Goal: Task Accomplishment & Management: Use online tool/utility

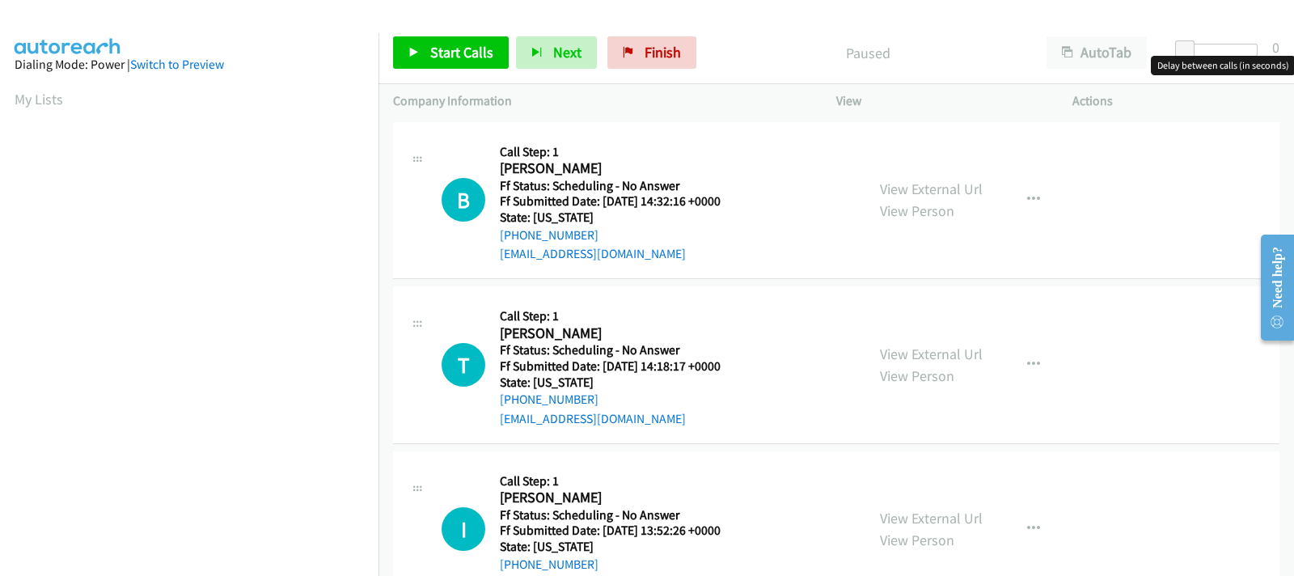
click at [1205, 50] on div at bounding box center [1220, 50] width 74 height 13
click at [1218, 51] on div at bounding box center [1213, 50] width 74 height 13
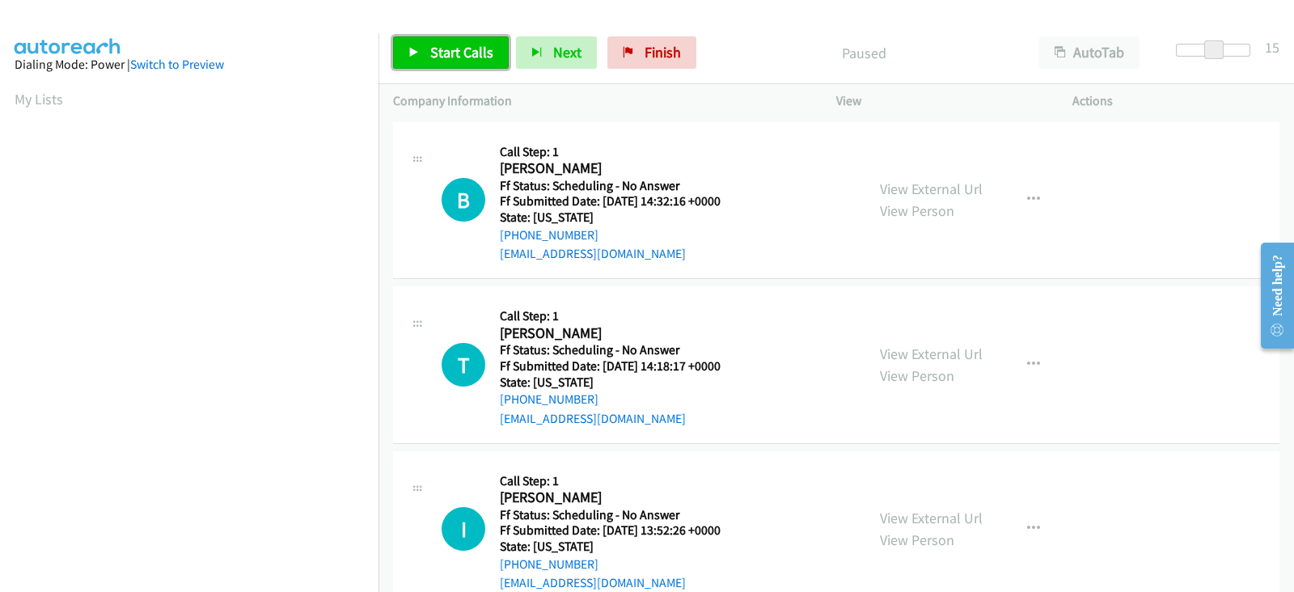
click at [467, 60] on span "Start Calls" at bounding box center [461, 52] width 63 height 19
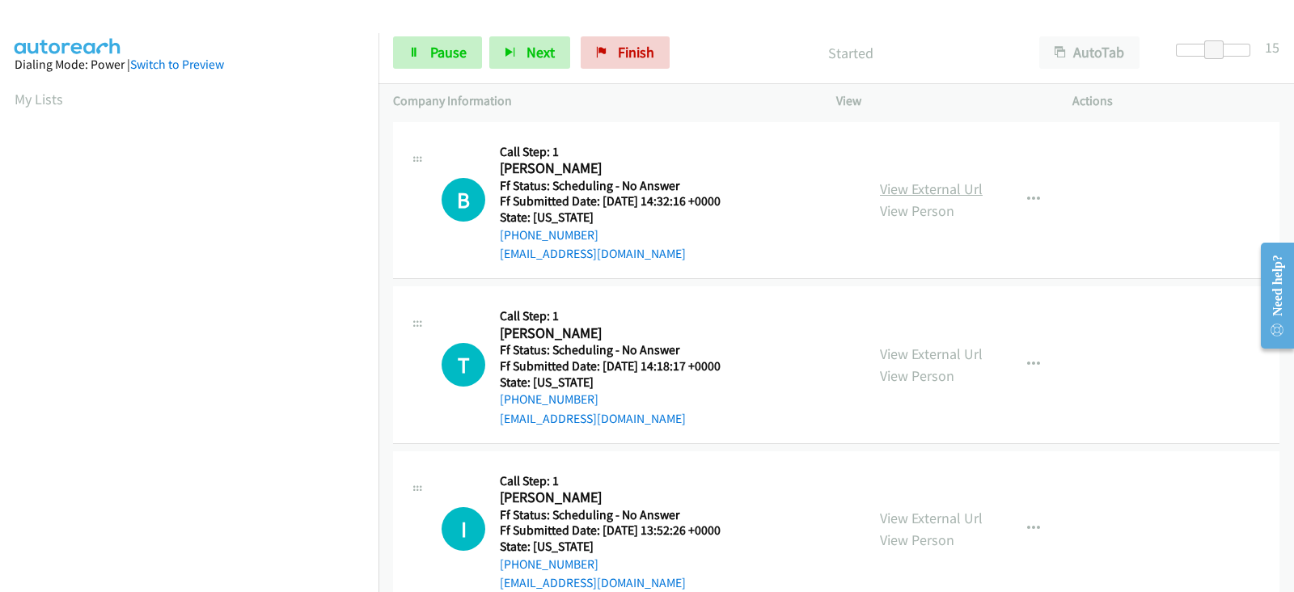
click at [910, 187] on link "View External Url" at bounding box center [931, 188] width 103 height 19
click at [237, 576] on section at bounding box center [189, 208] width 349 height 774
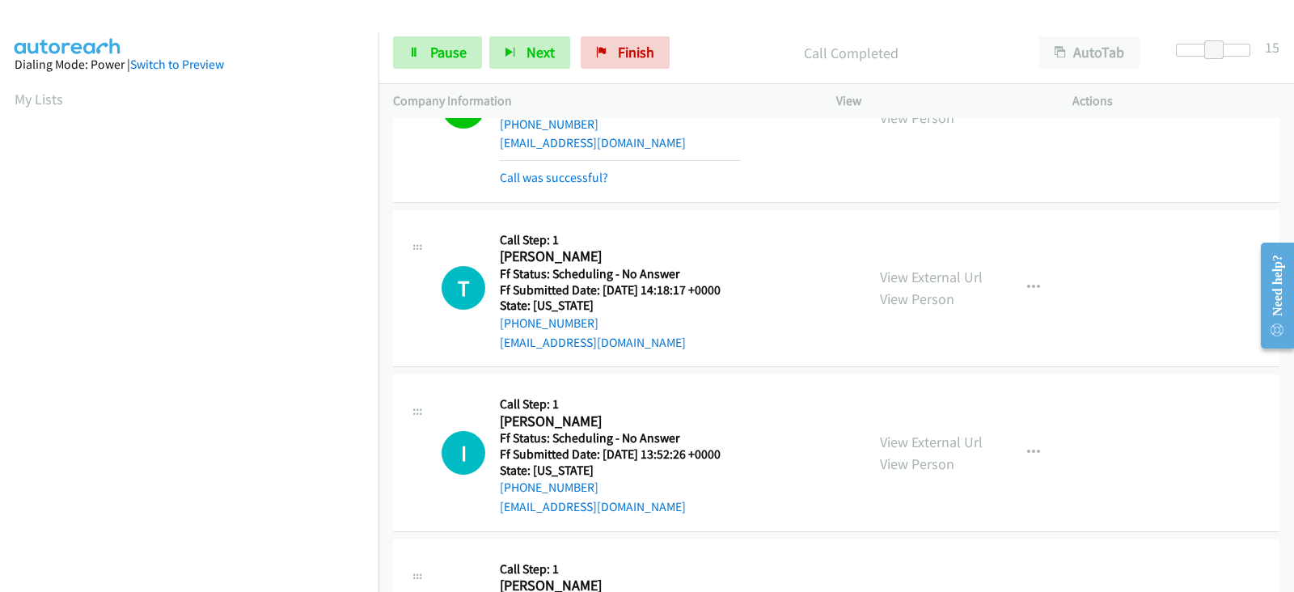
scroll to position [134, 0]
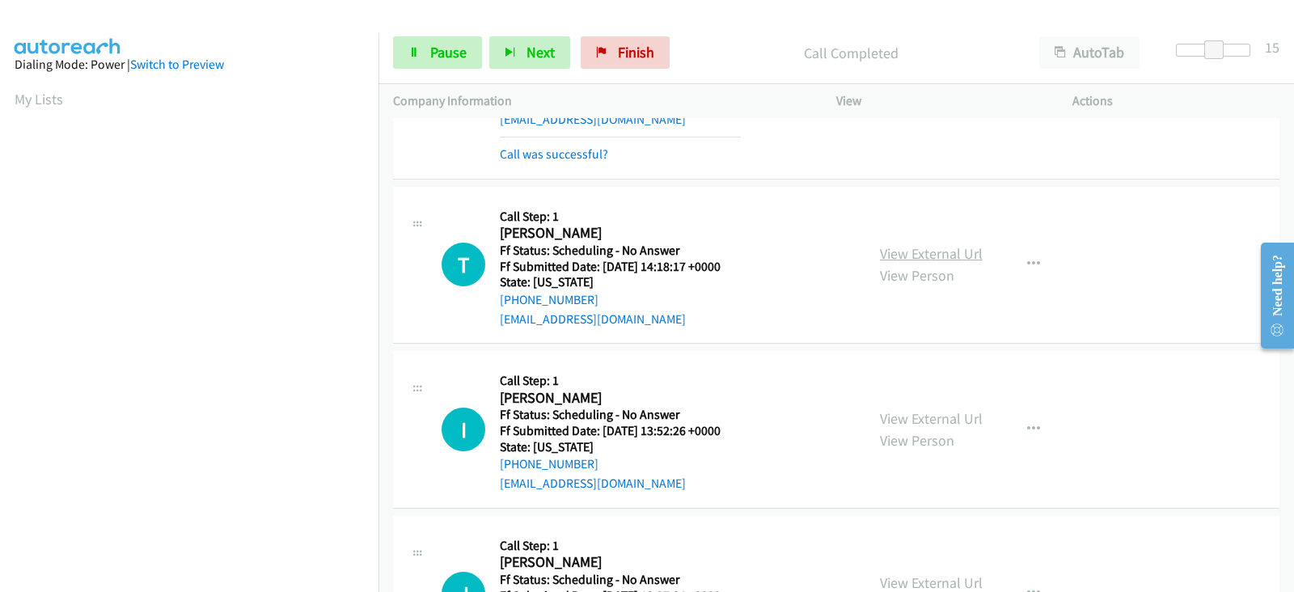
click at [899, 255] on link "View External Url" at bounding box center [931, 253] width 103 height 19
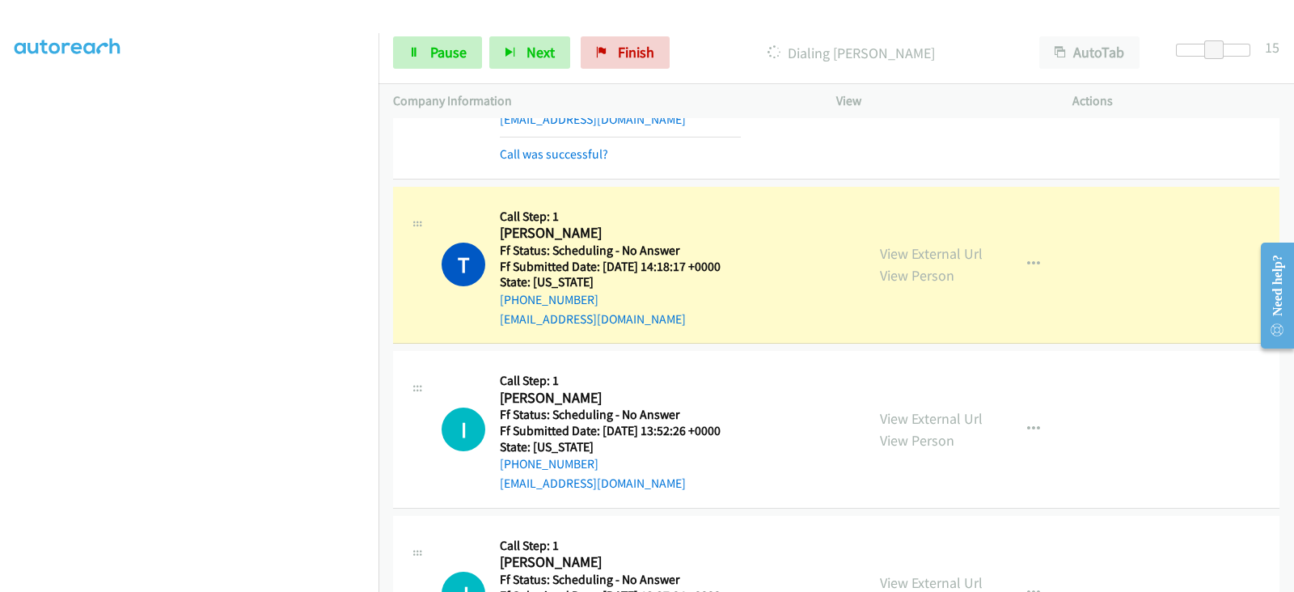
scroll to position [0, 0]
click at [906, 414] on link "View External Url" at bounding box center [931, 418] width 103 height 19
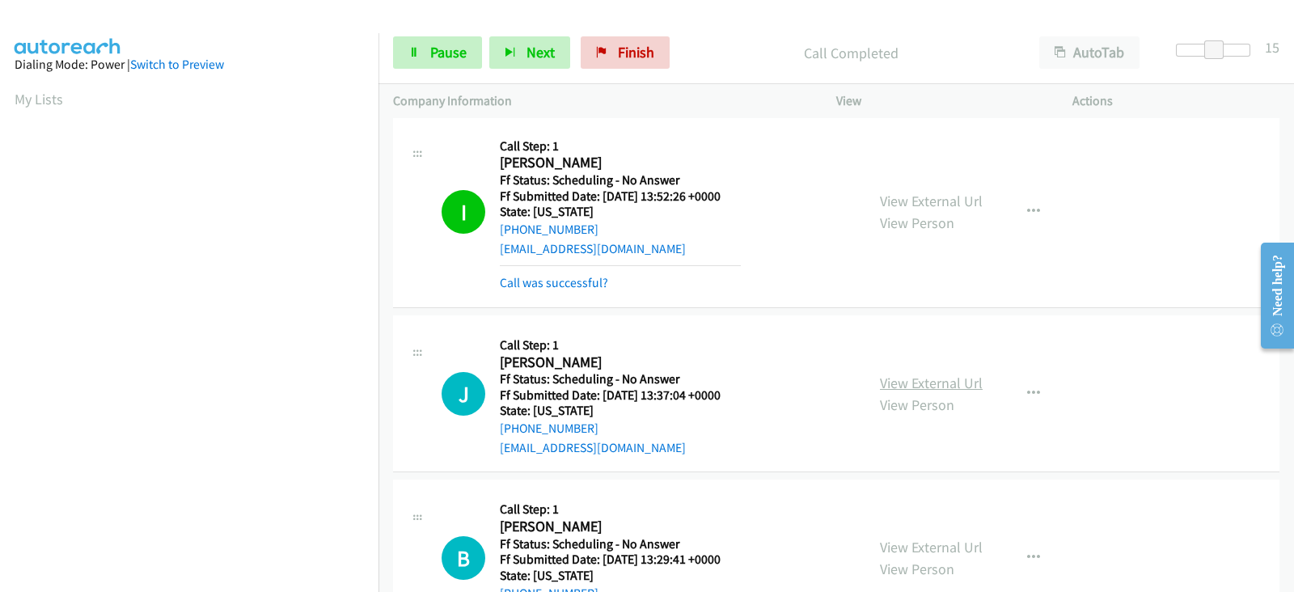
click at [898, 345] on div "View External Url View Person View External Url Email Schedule/Manage Callback …" at bounding box center [990, 394] width 251 height 128
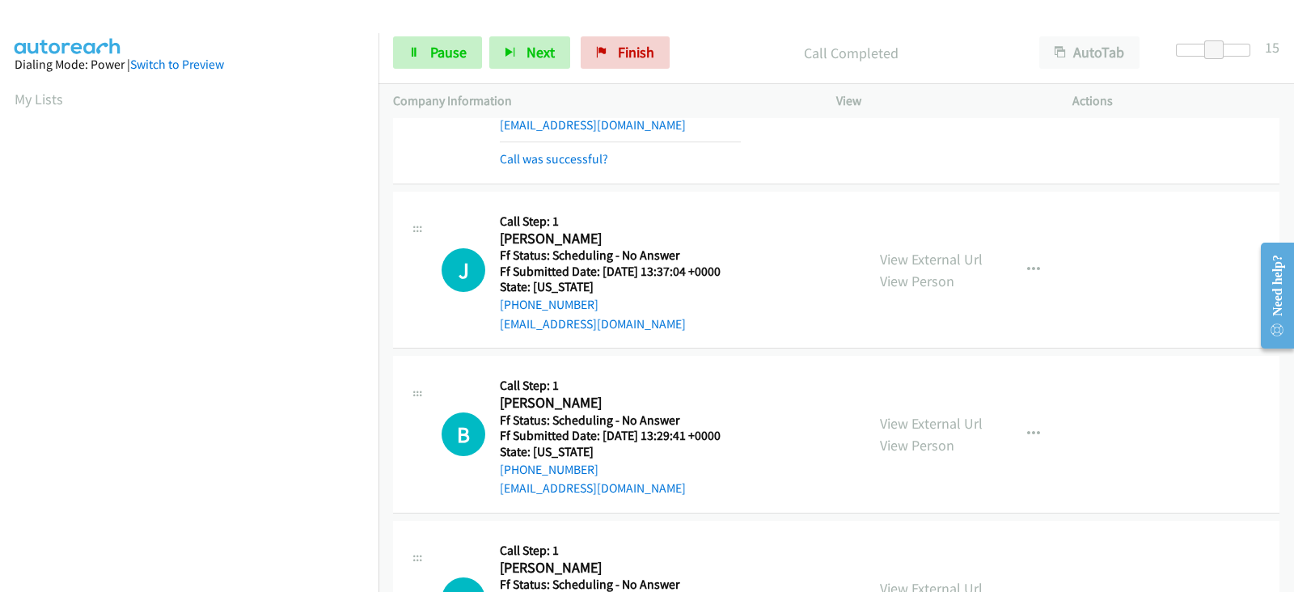
scroll to position [538, 0]
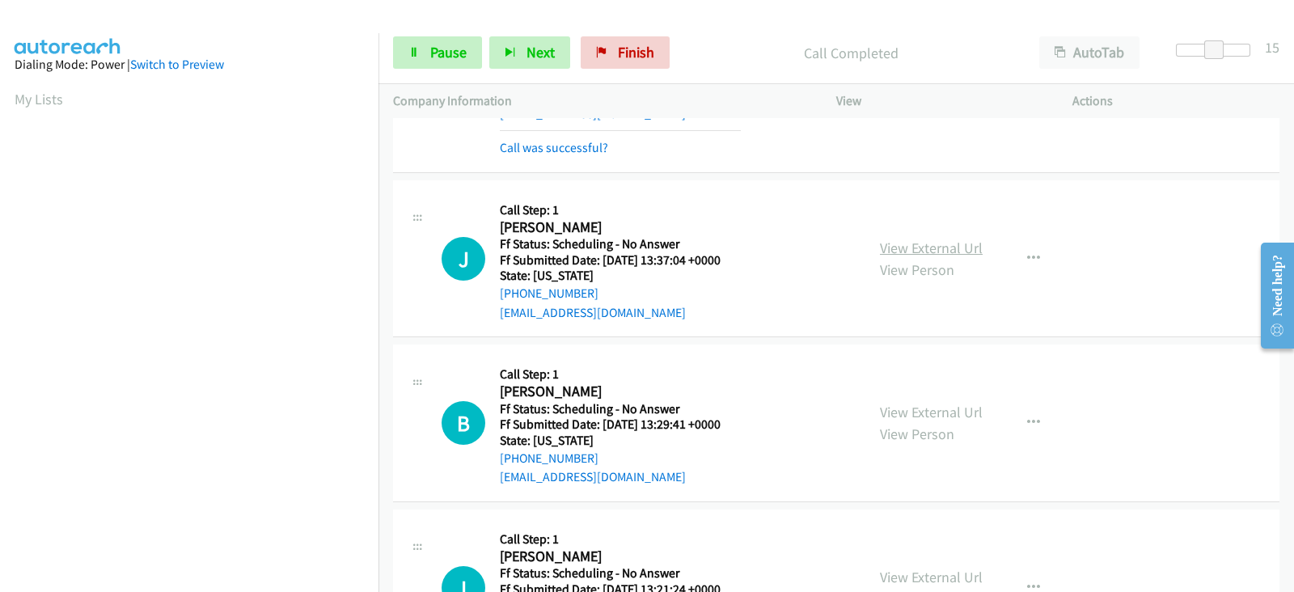
click at [901, 239] on link "View External Url" at bounding box center [931, 248] width 103 height 19
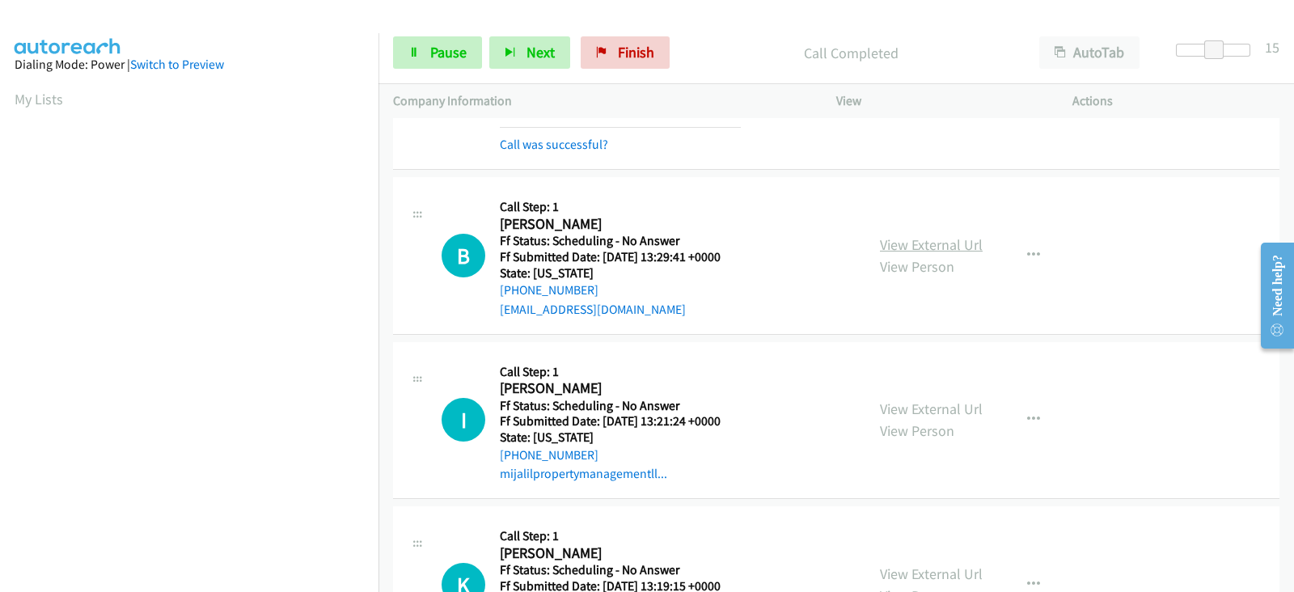
click at [912, 244] on link "View External Url" at bounding box center [931, 244] width 103 height 19
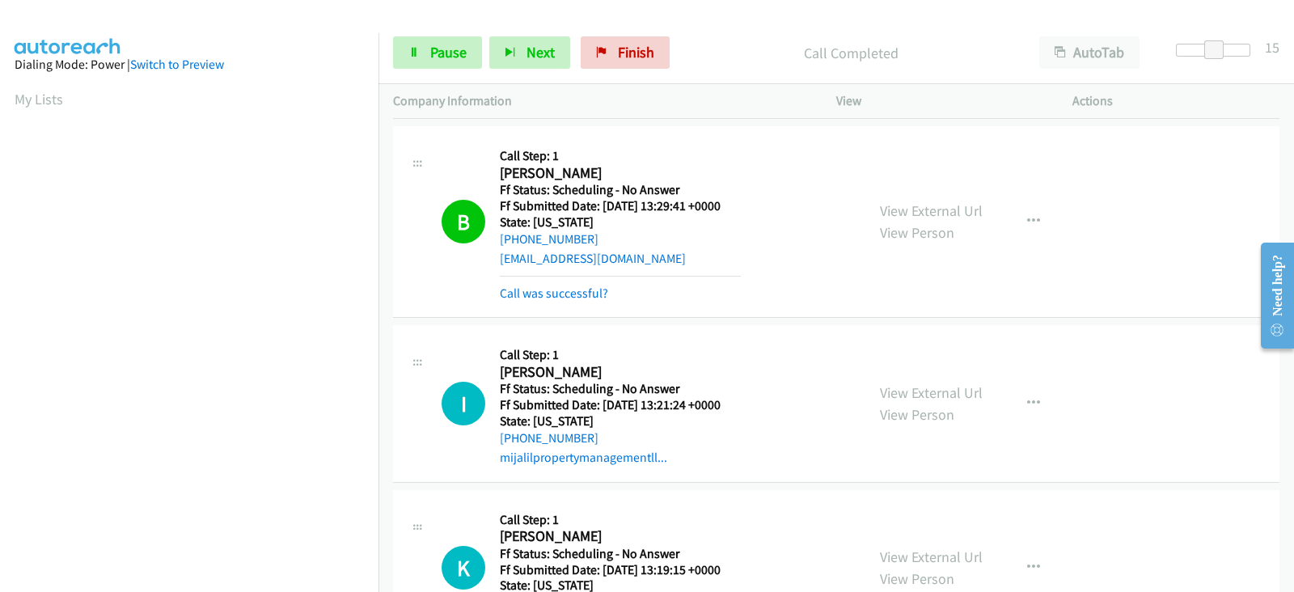
scroll to position [876, 0]
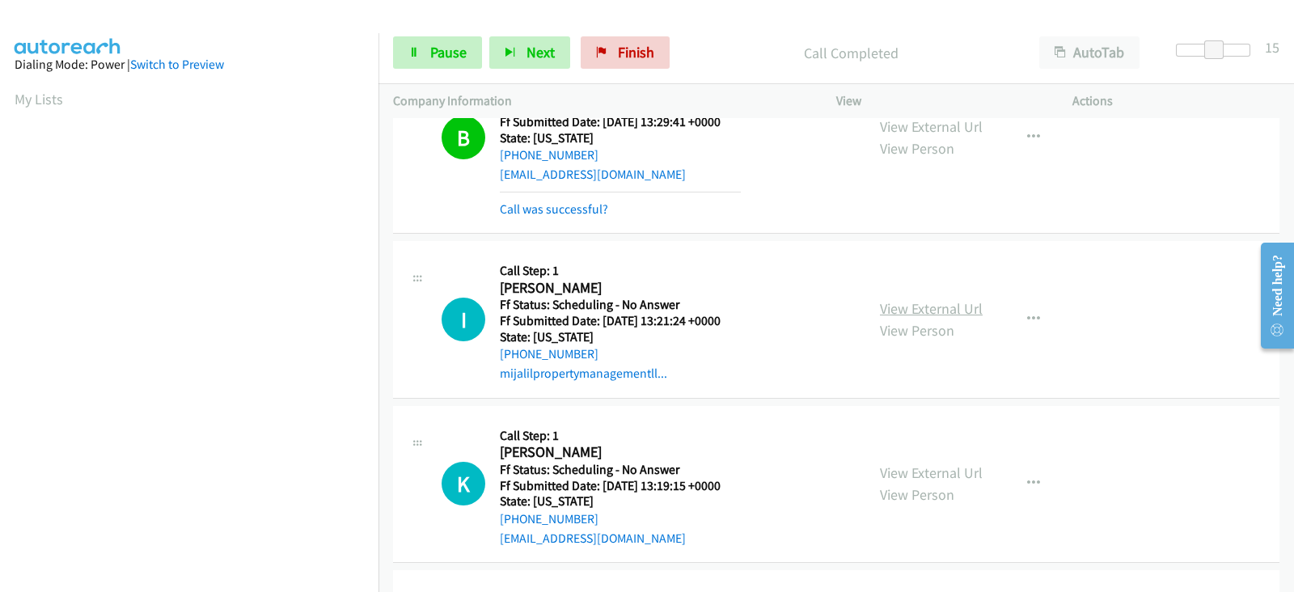
click at [886, 308] on link "View External Url" at bounding box center [931, 308] width 103 height 19
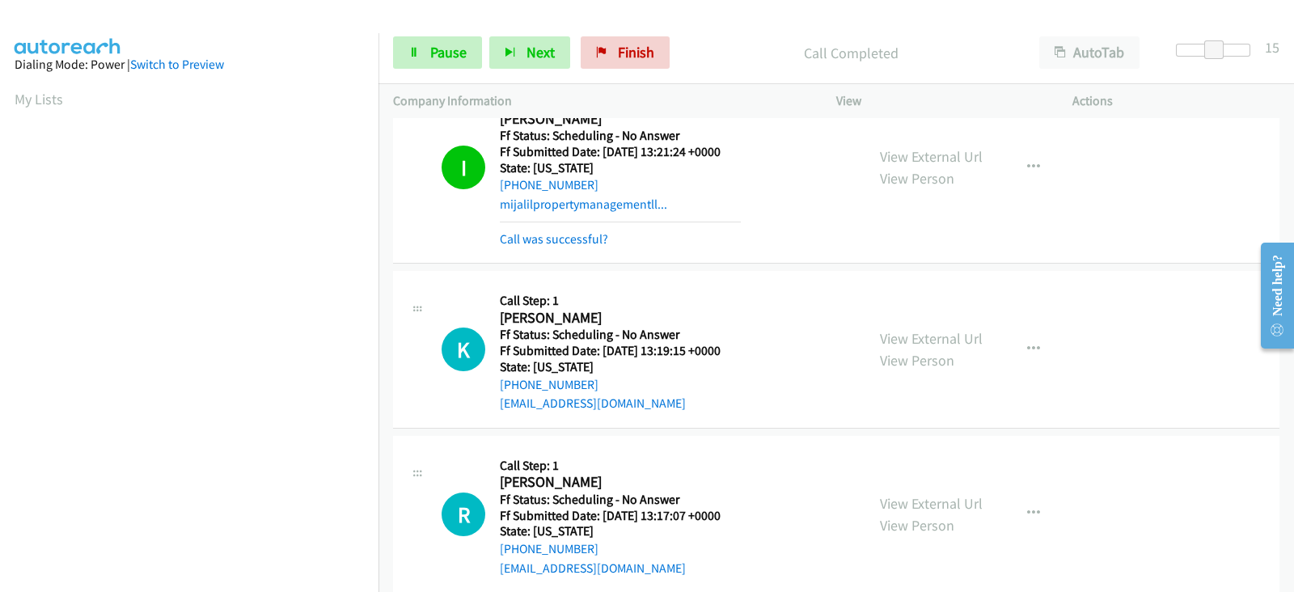
scroll to position [1078, 0]
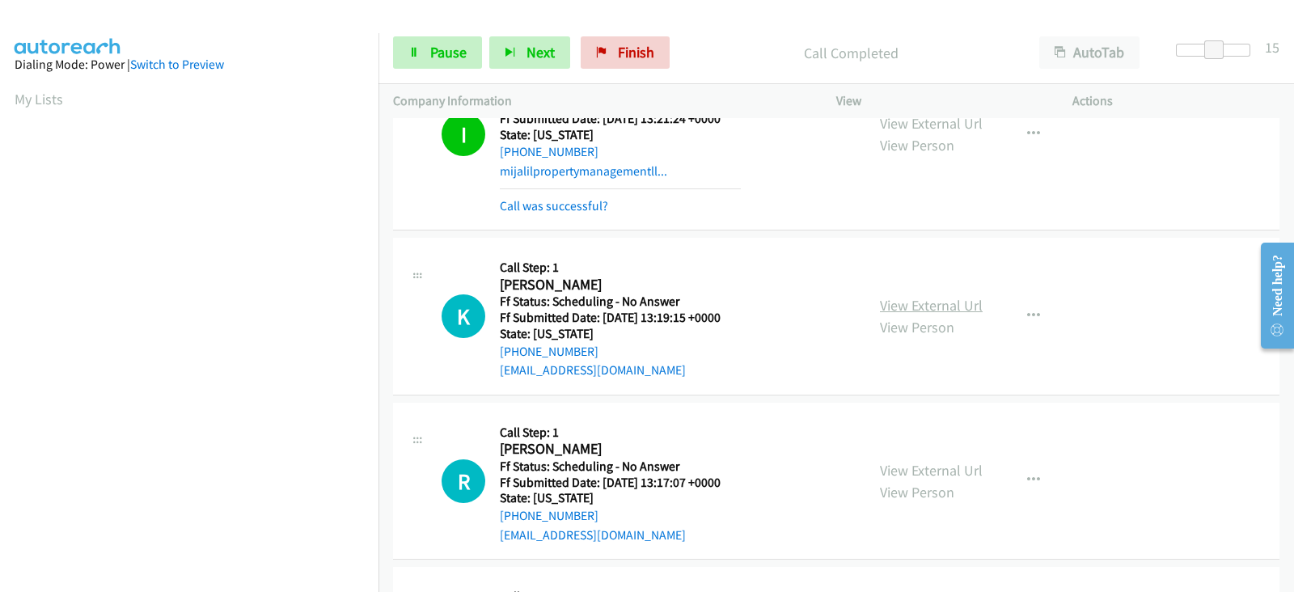
click at [898, 301] on link "View External Url" at bounding box center [931, 305] width 103 height 19
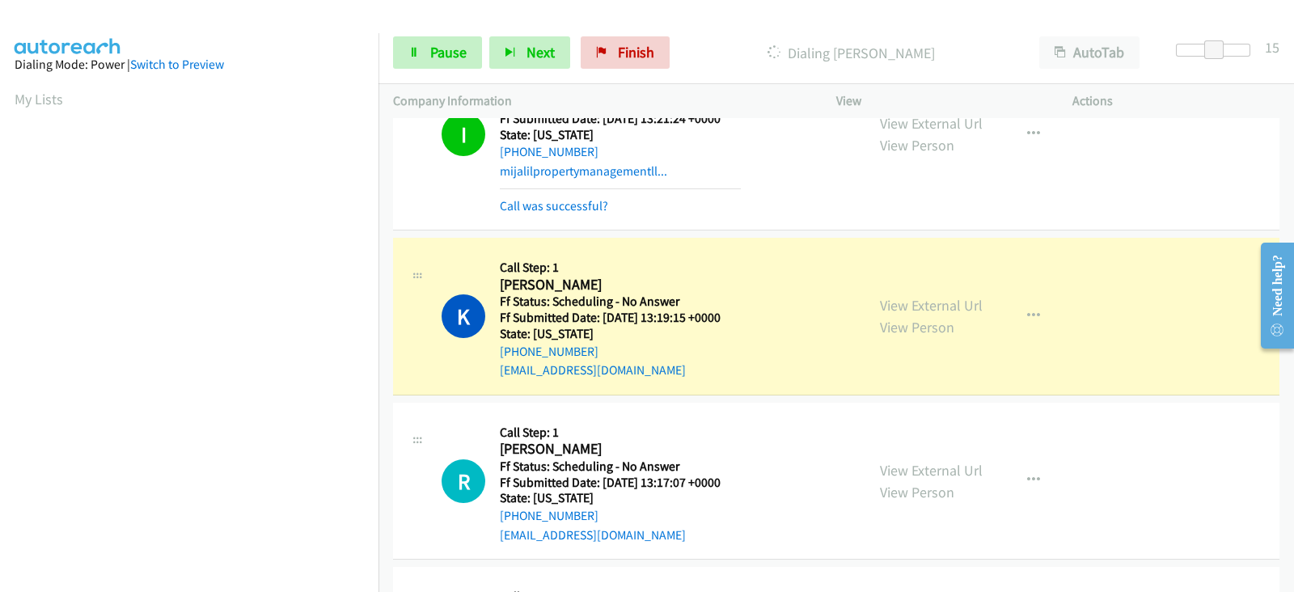
scroll to position [319, 0]
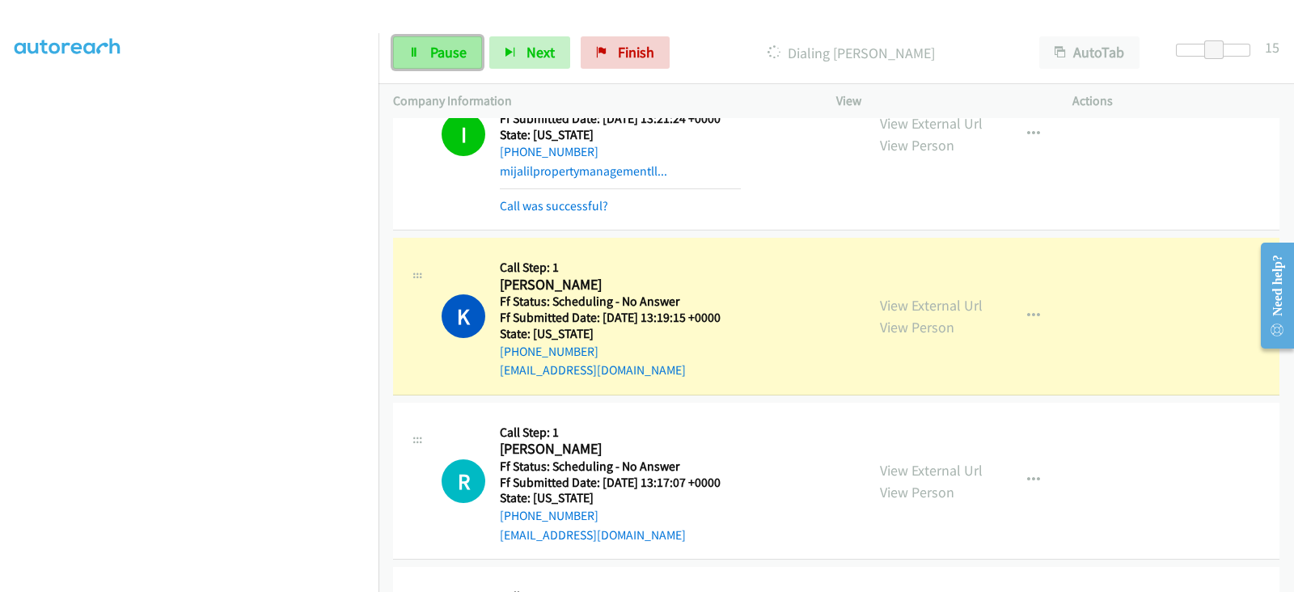
click at [437, 57] on span "Pause" at bounding box center [448, 52] width 36 height 19
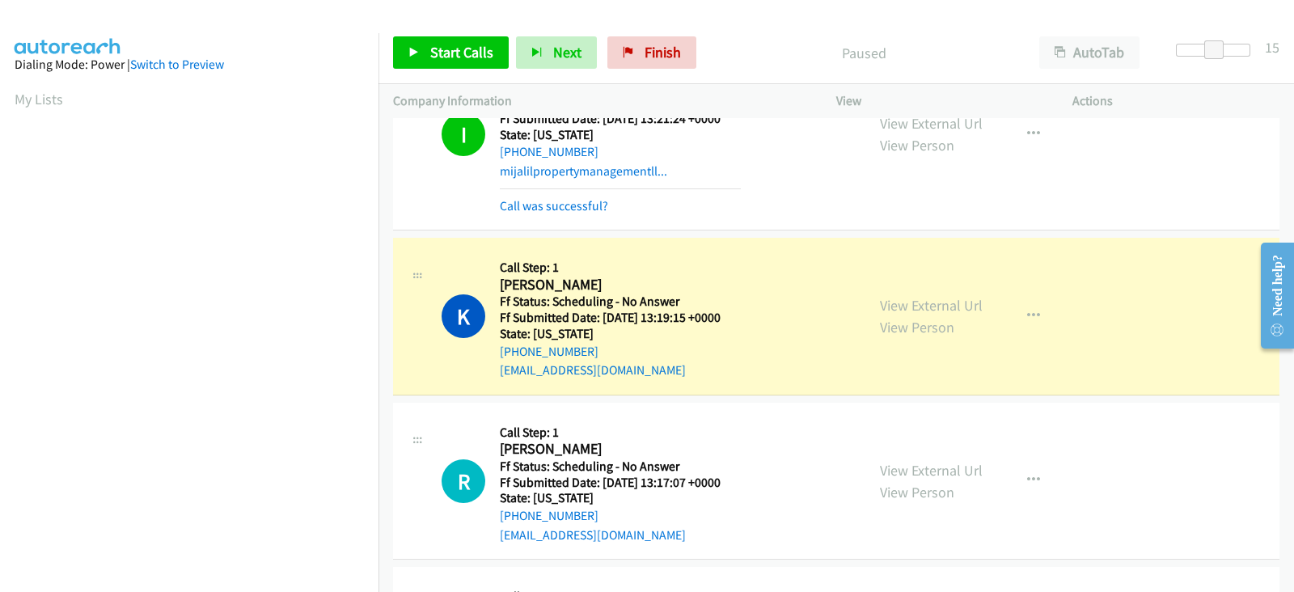
scroll to position [0, 0]
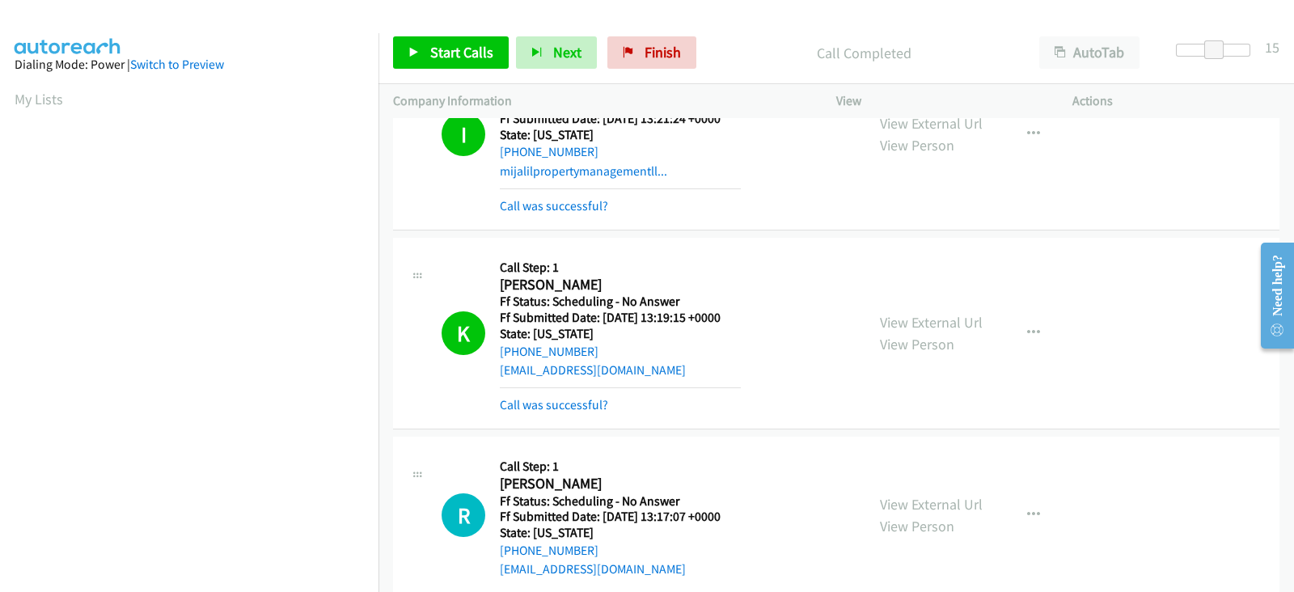
drag, startPoint x: 915, startPoint y: 271, endPoint x: 878, endPoint y: 192, distance: 87.5
click at [878, 192] on div "View External Url View Person View External Url Email Schedule/Manage Callback …" at bounding box center [990, 134] width 251 height 162
click at [454, 54] on span "Start Calls" at bounding box center [461, 52] width 63 height 19
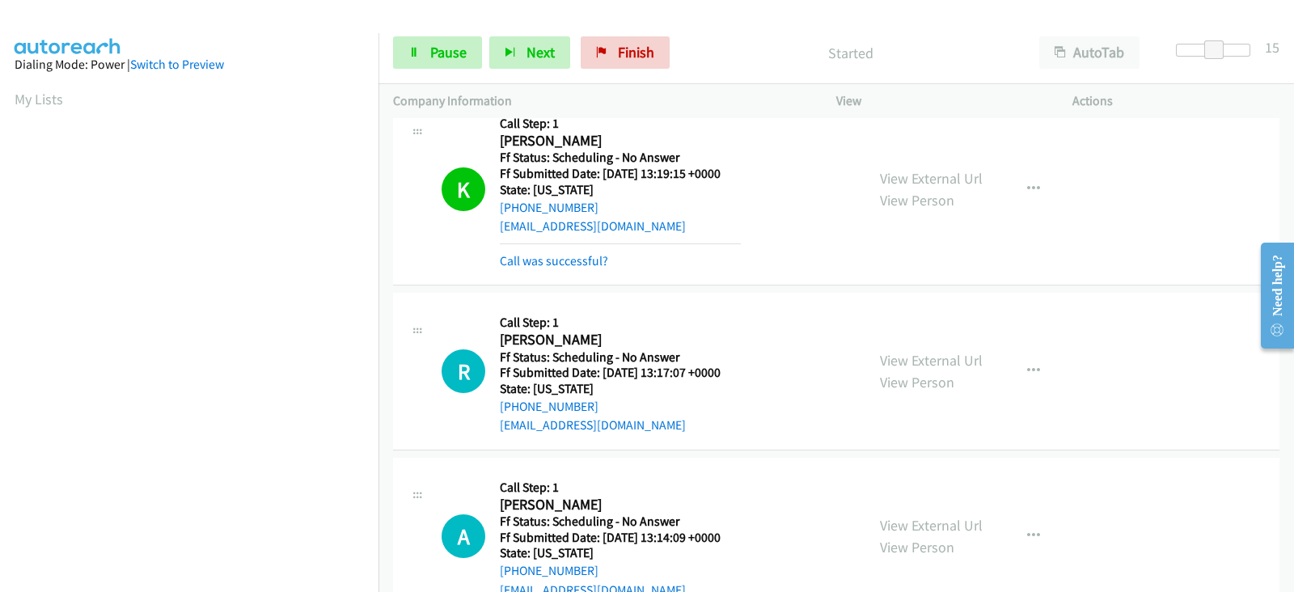
scroll to position [1280, 0]
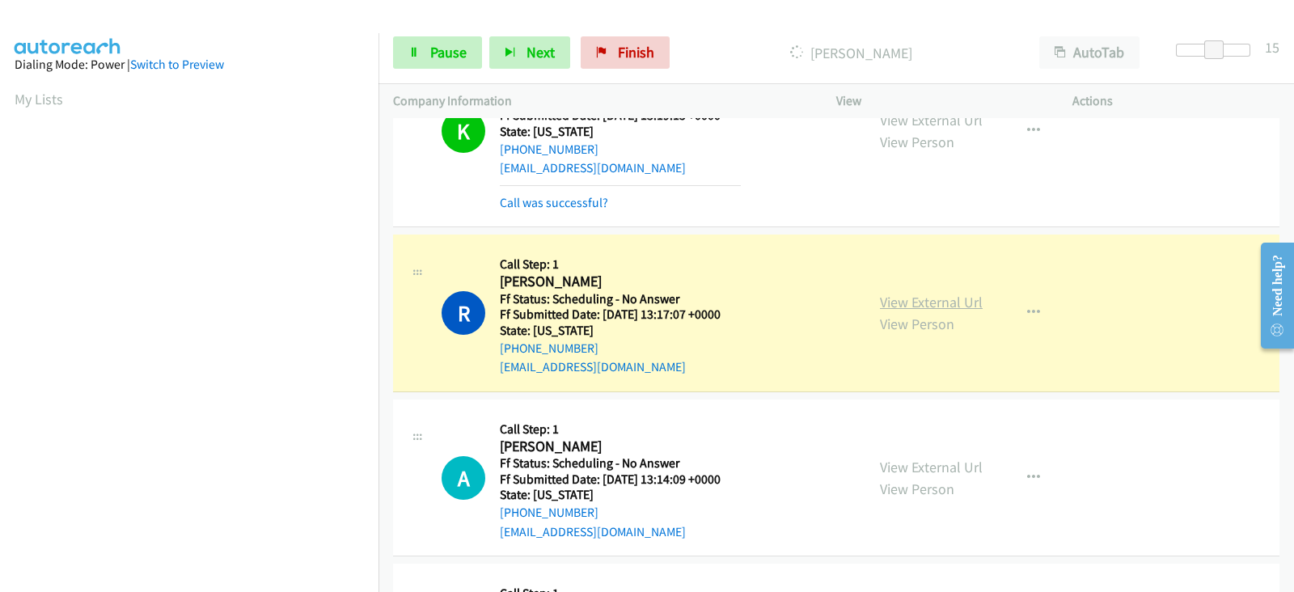
click at [933, 302] on link "View External Url" at bounding box center [931, 302] width 103 height 19
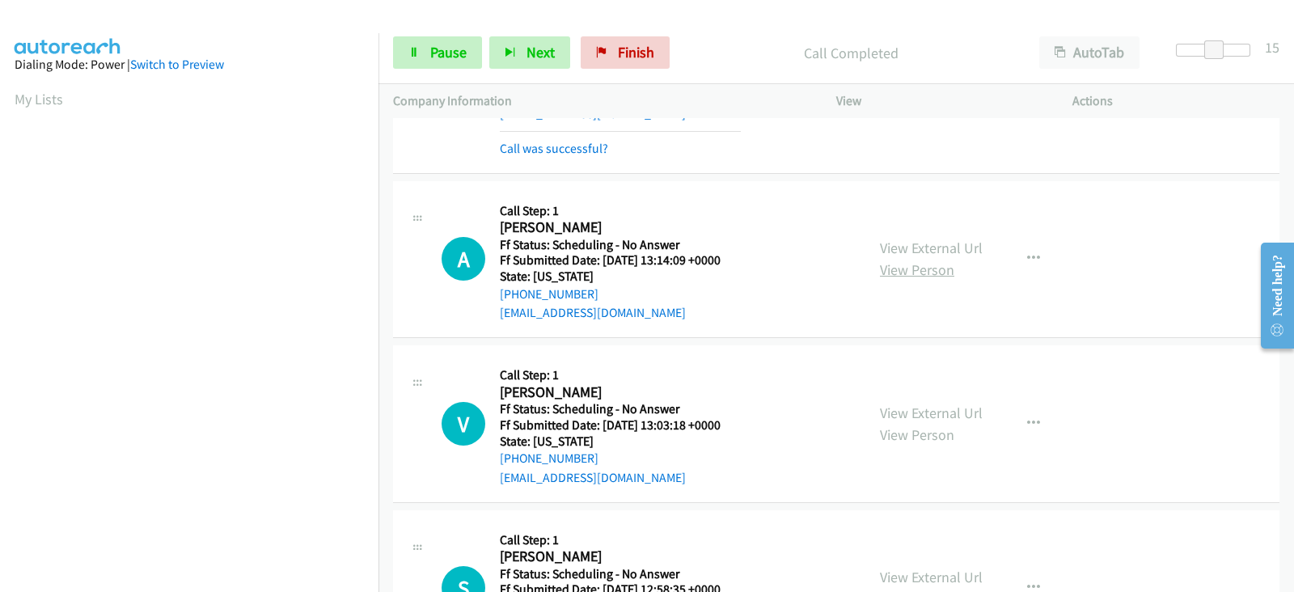
scroll to position [1549, 0]
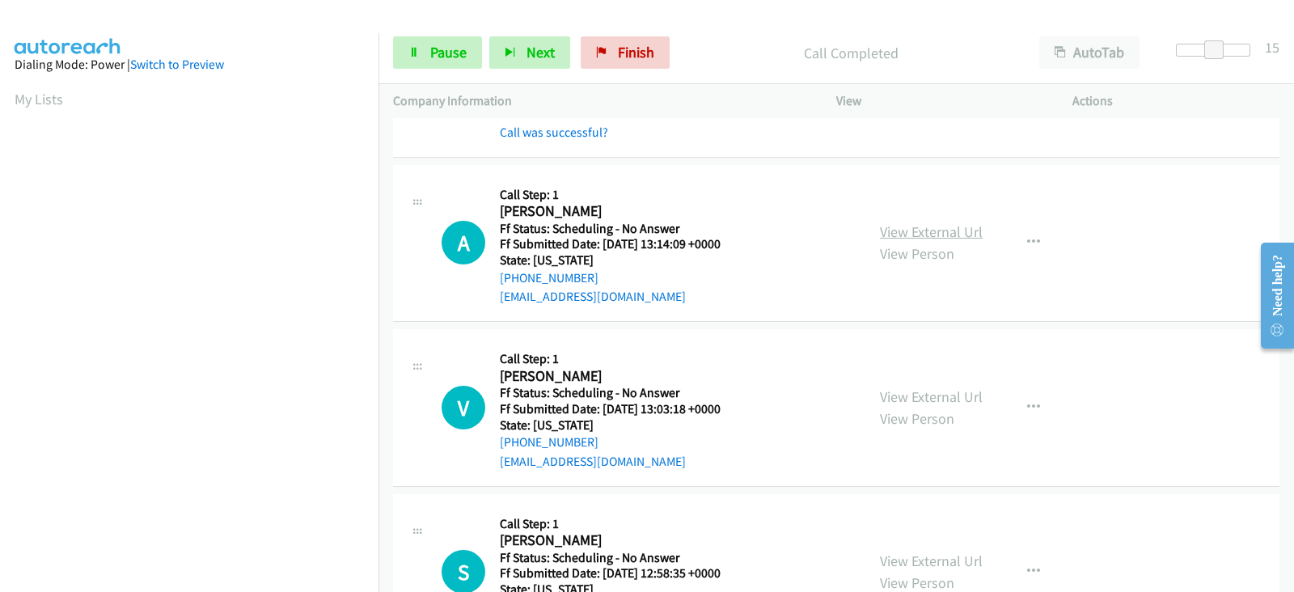
click at [907, 226] on link "View External Url" at bounding box center [931, 231] width 103 height 19
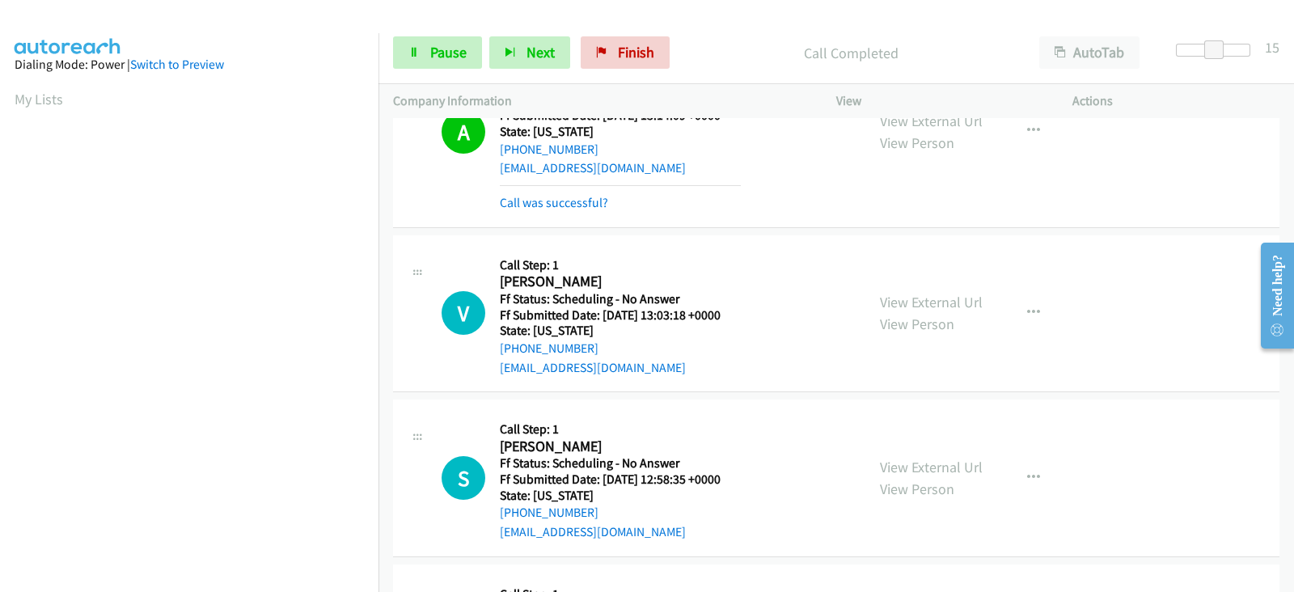
scroll to position [1684, 0]
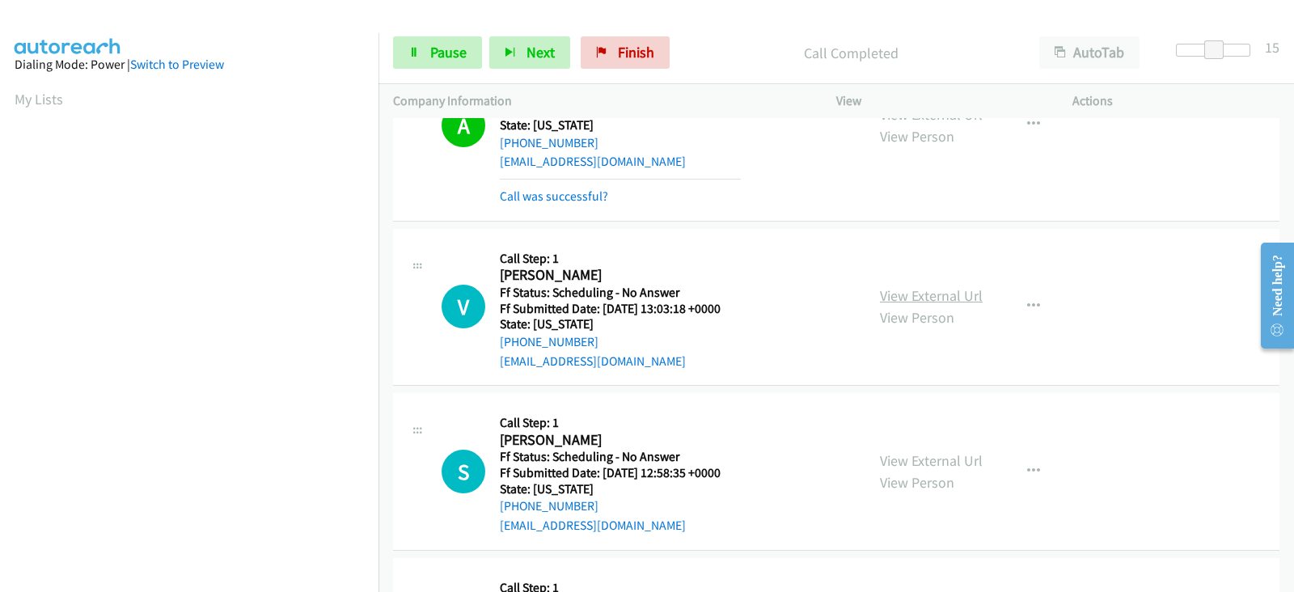
click at [906, 295] on link "View External Url" at bounding box center [931, 295] width 103 height 19
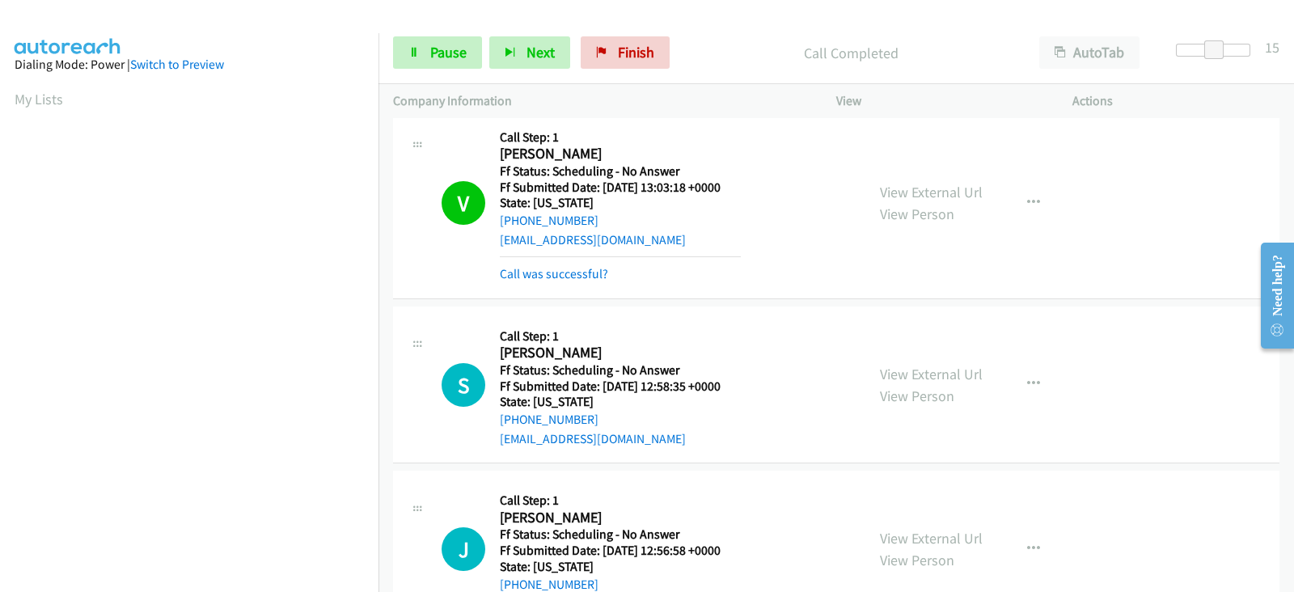
scroll to position [1819, 0]
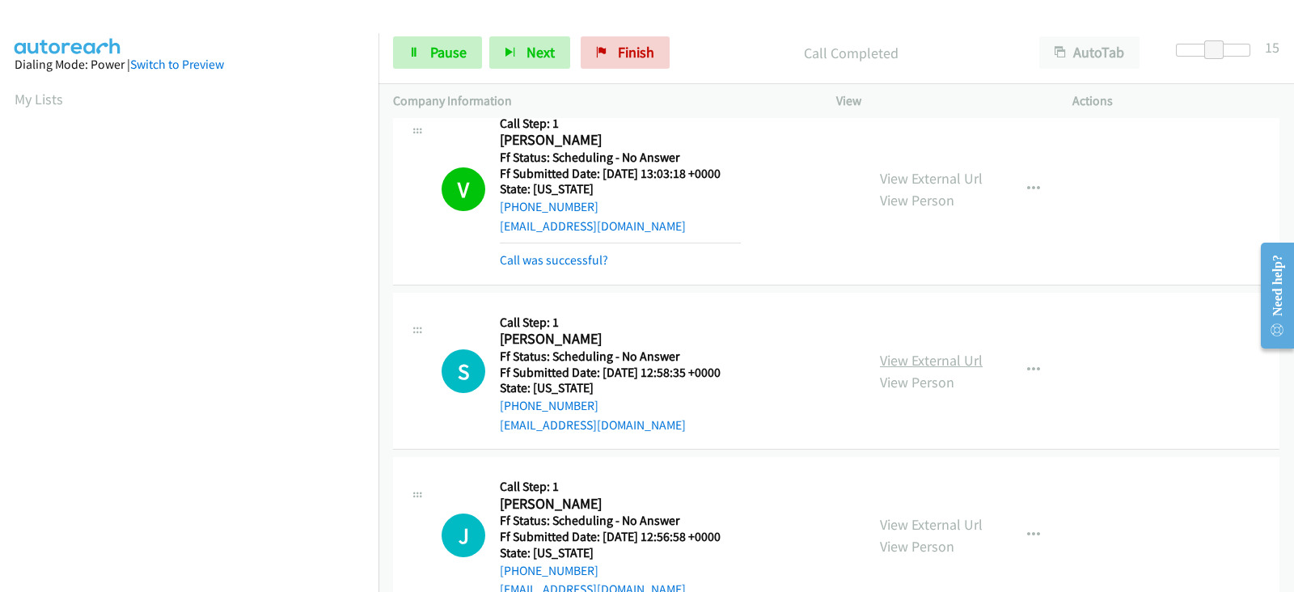
click at [889, 353] on link "View External Url" at bounding box center [931, 360] width 103 height 19
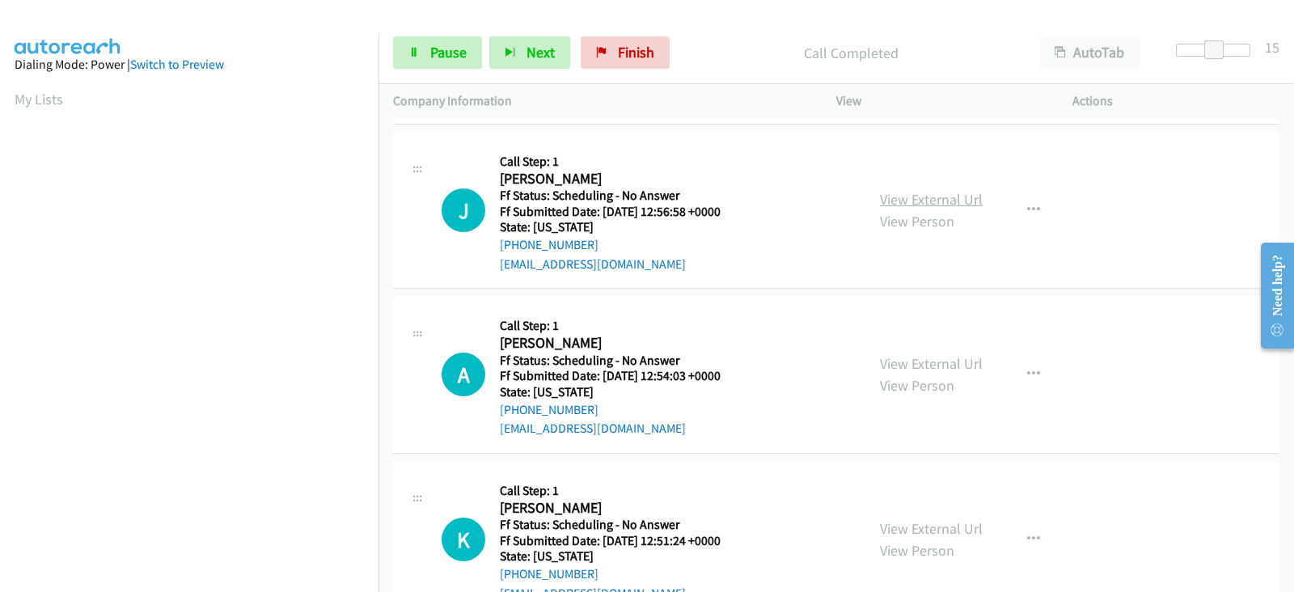
scroll to position [2155, 0]
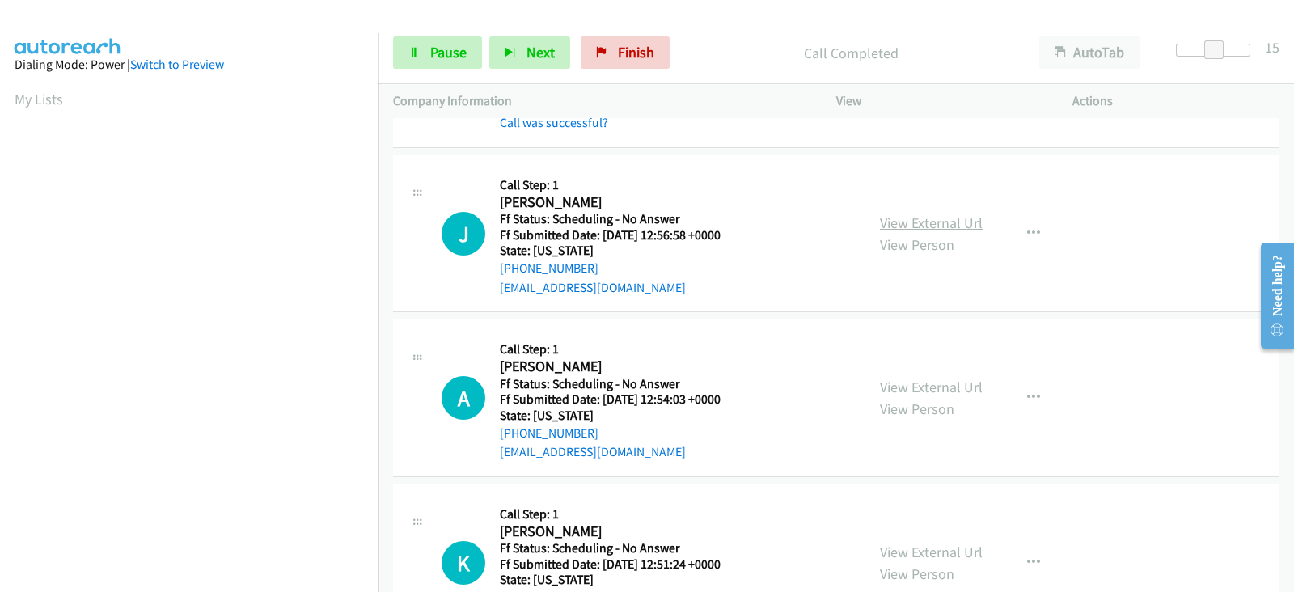
click at [899, 217] on link "View External Url" at bounding box center [931, 222] width 103 height 19
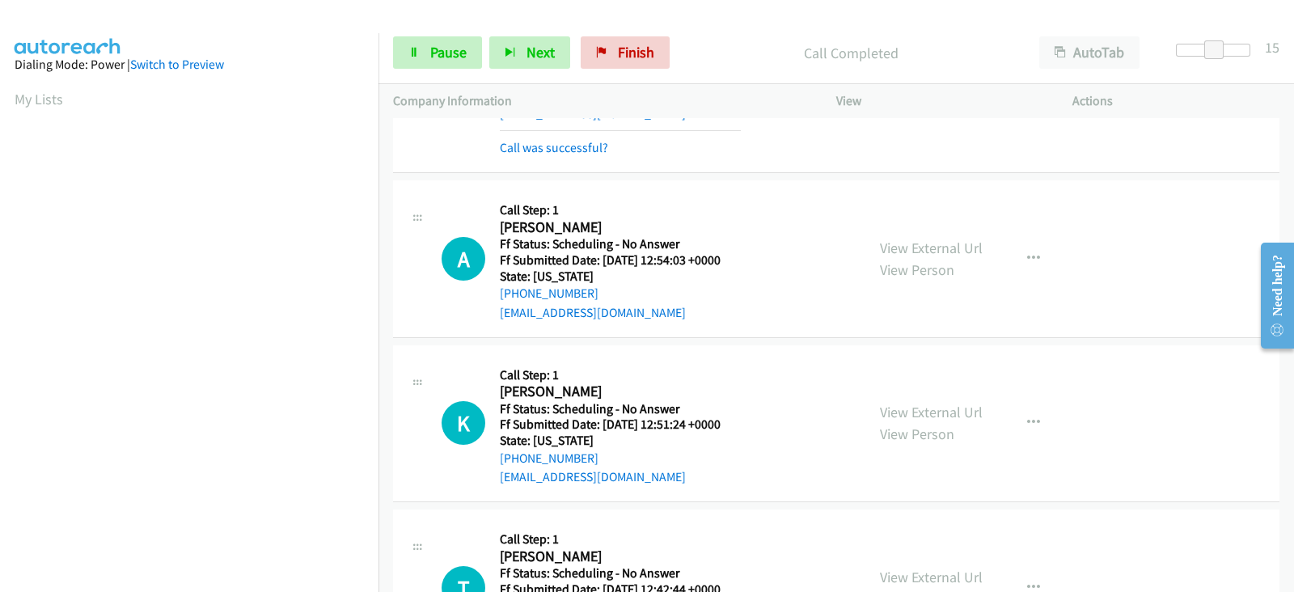
scroll to position [2358, 0]
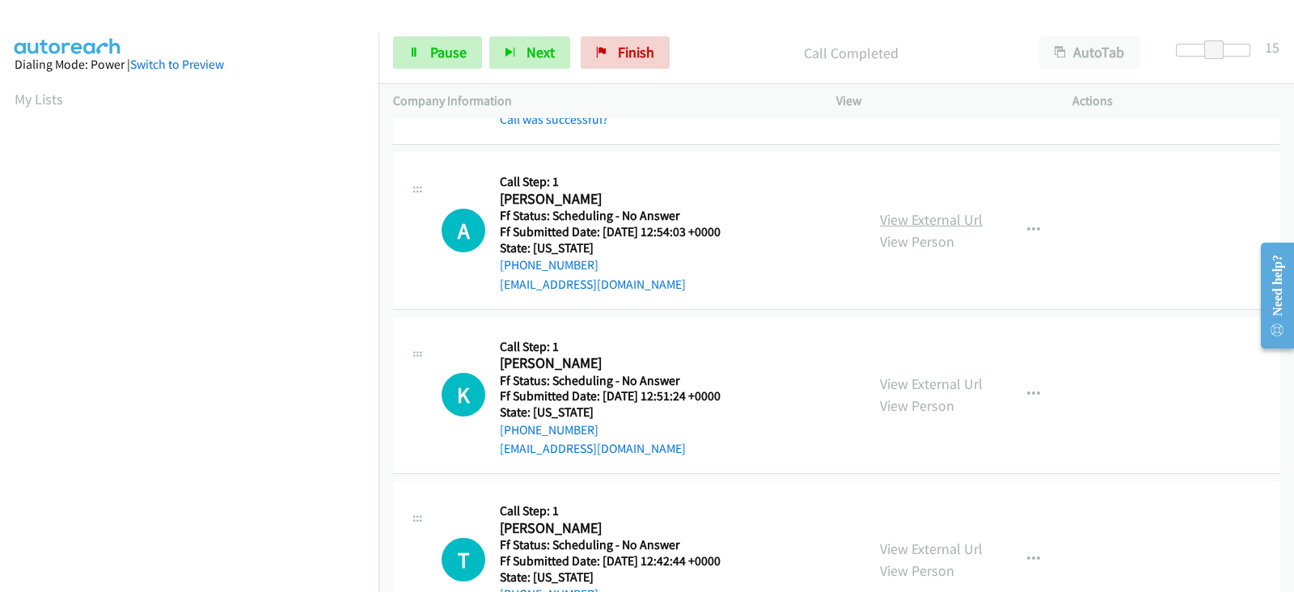
click at [903, 212] on link "View External Url" at bounding box center [931, 219] width 103 height 19
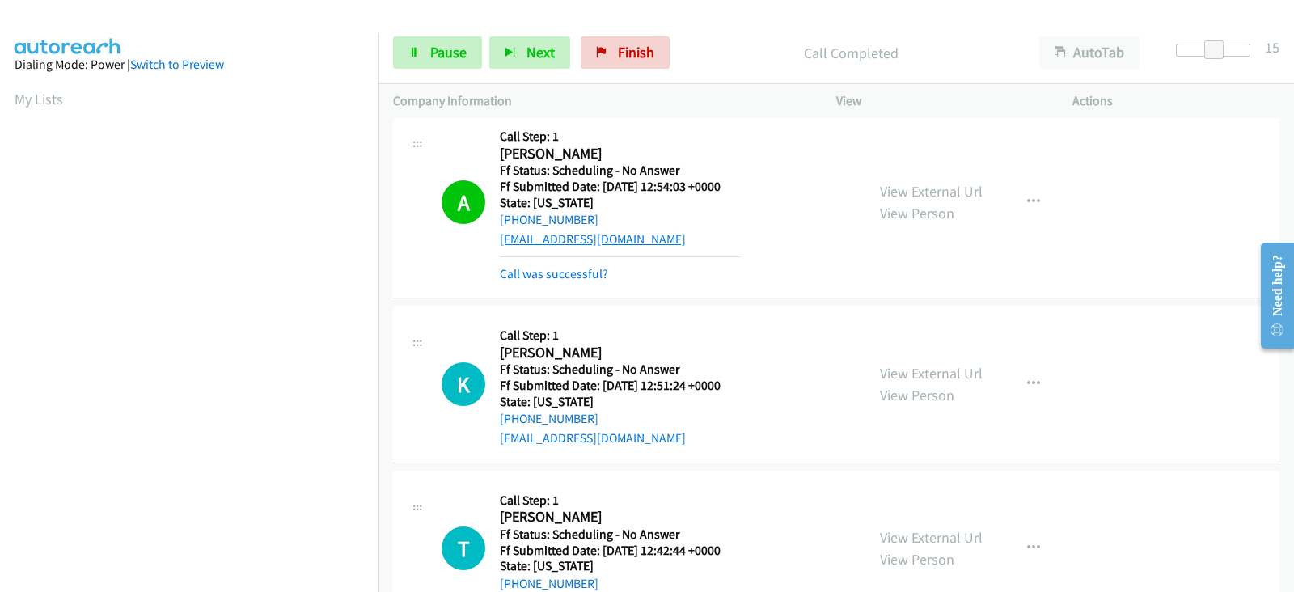
scroll to position [2425, 0]
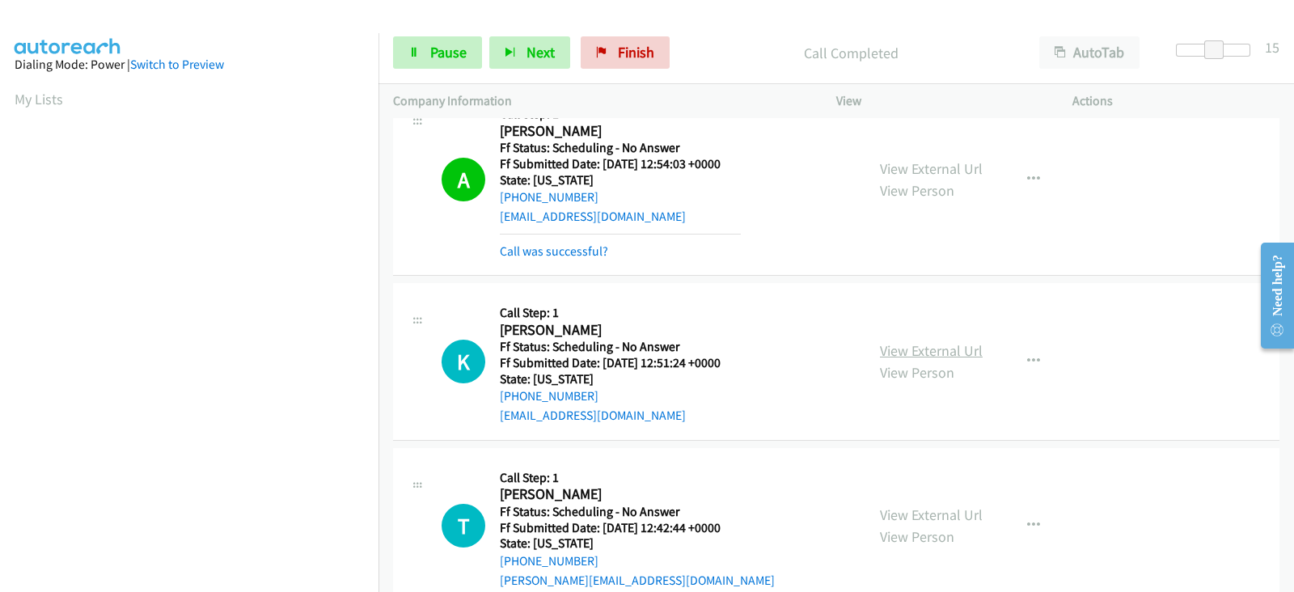
click at [893, 348] on link "View External Url" at bounding box center [931, 350] width 103 height 19
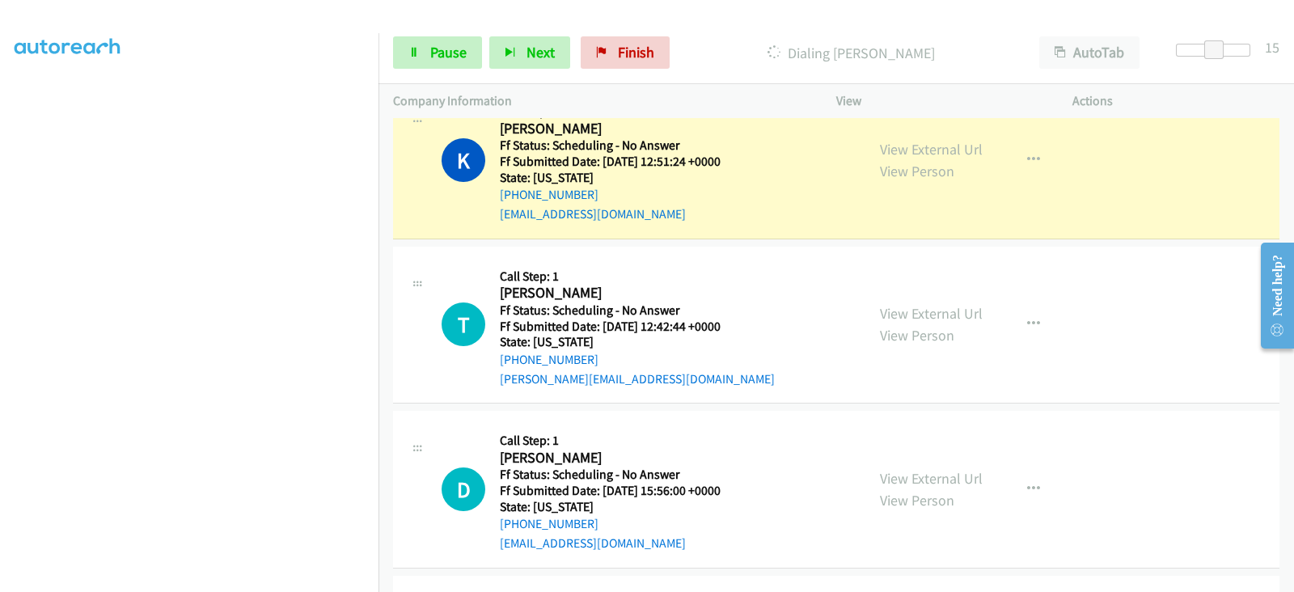
scroll to position [0, 0]
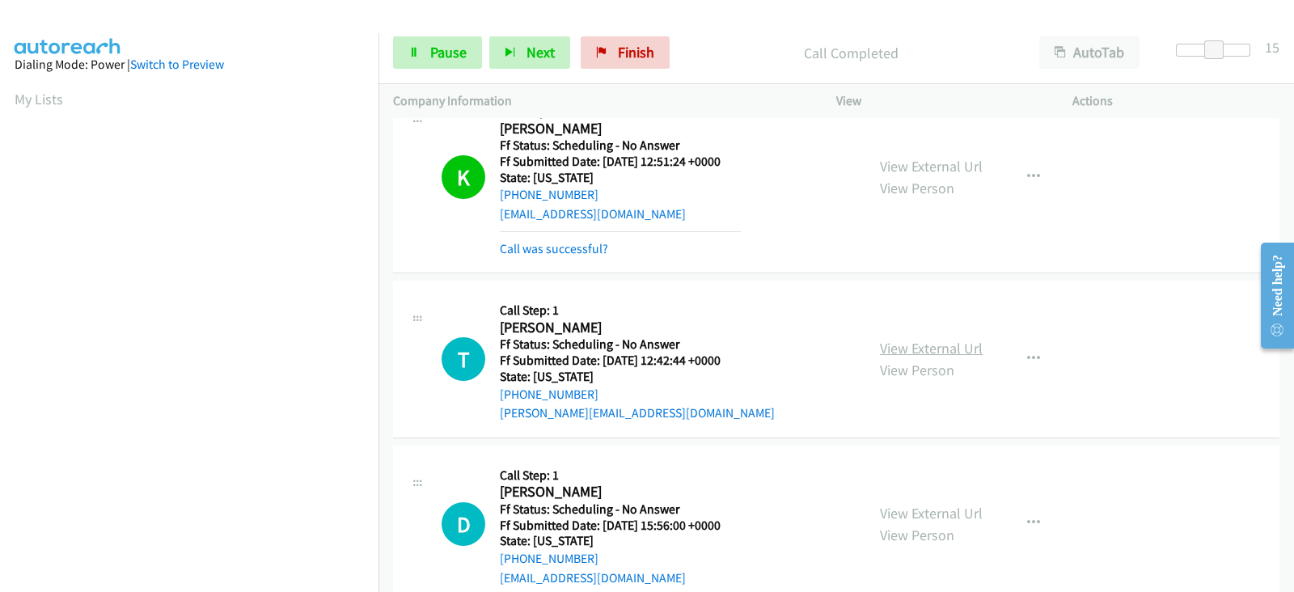
click at [897, 342] on link "View External Url" at bounding box center [931, 348] width 103 height 19
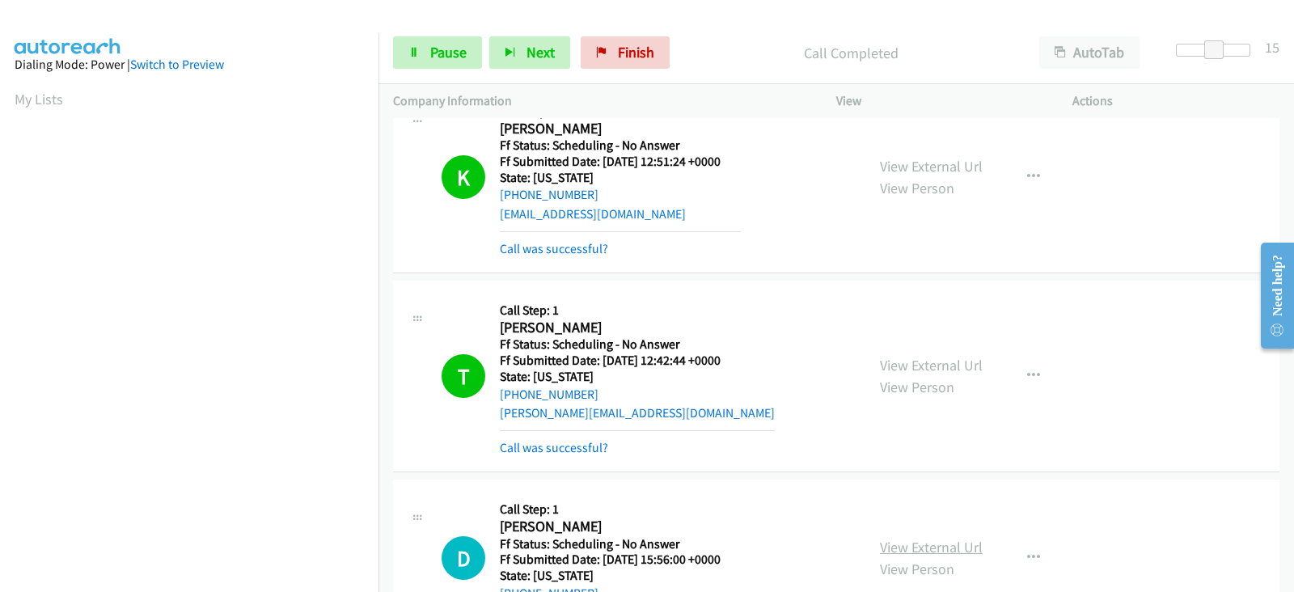
click at [913, 538] on link "View External Url" at bounding box center [931, 547] width 103 height 19
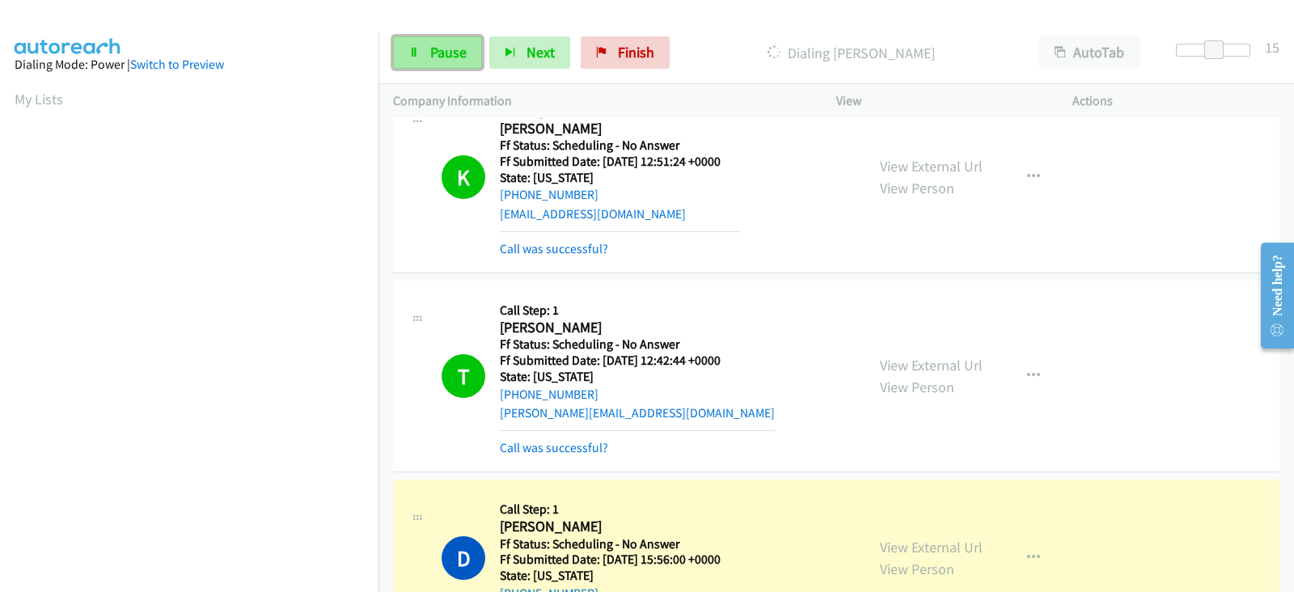
click at [449, 48] on span "Pause" at bounding box center [448, 52] width 36 height 19
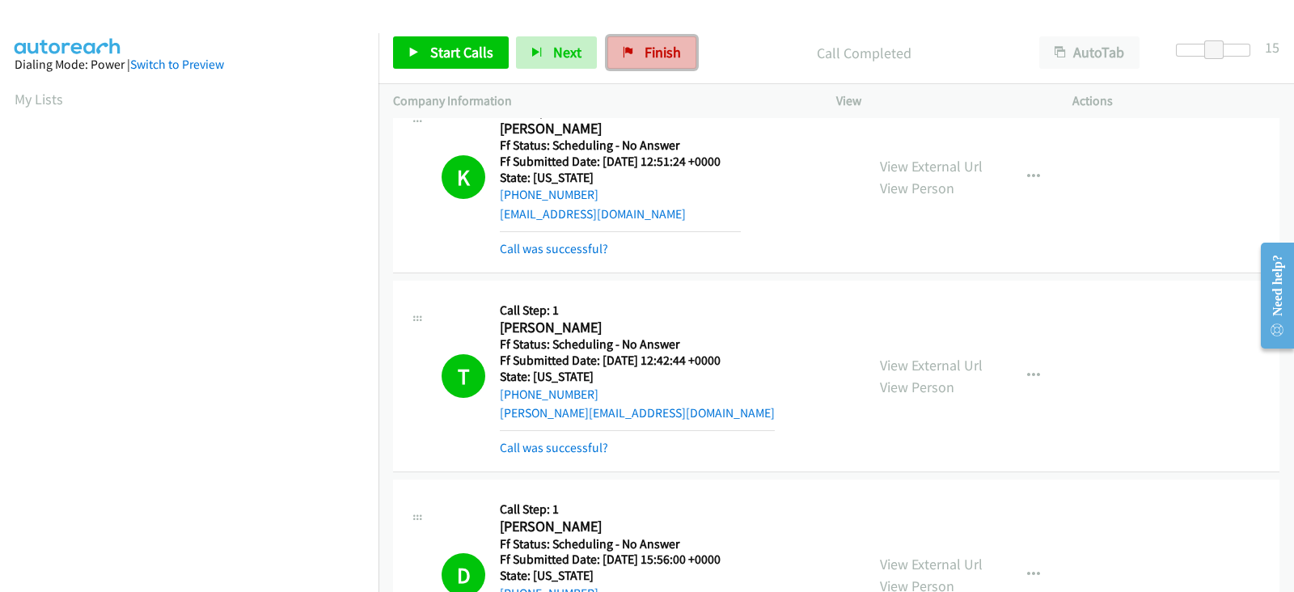
click at [661, 58] on span "Finish" at bounding box center [662, 52] width 36 height 19
